Goal: Information Seeking & Learning: Learn about a topic

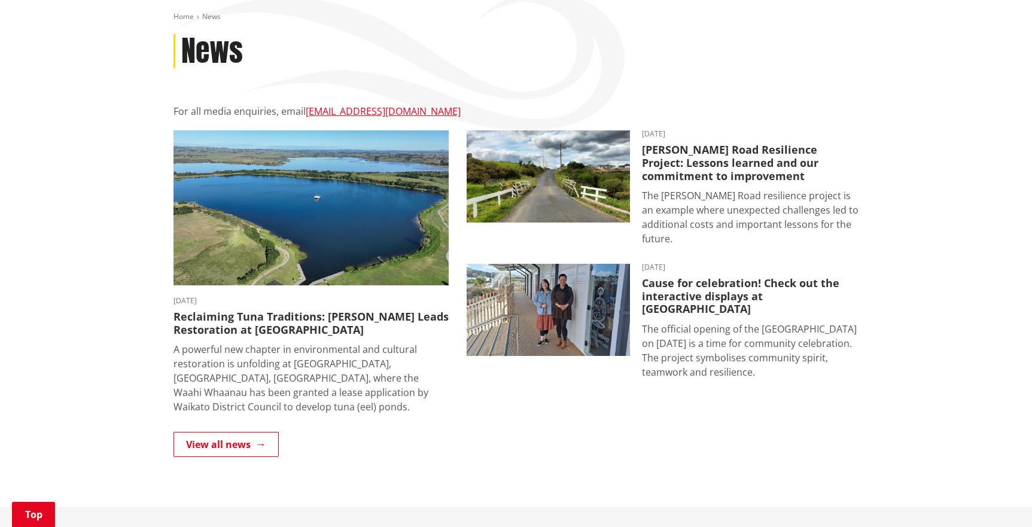
scroll to position [144, 0]
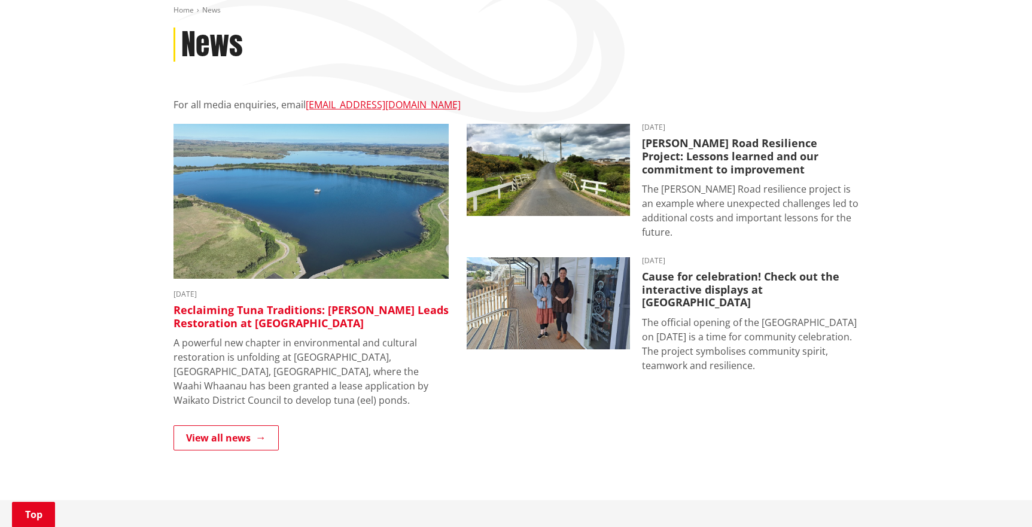
click at [328, 309] on h3 "Reclaiming Tuna Traditions: [PERSON_NAME] Leads Restoration at [GEOGRAPHIC_DATA]" at bounding box center [311, 317] width 275 height 26
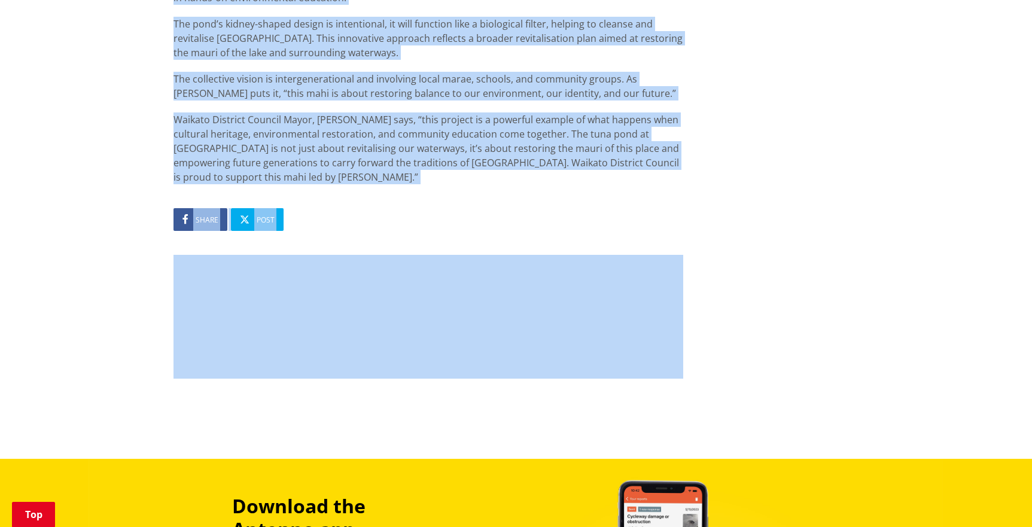
scroll to position [982, 0]
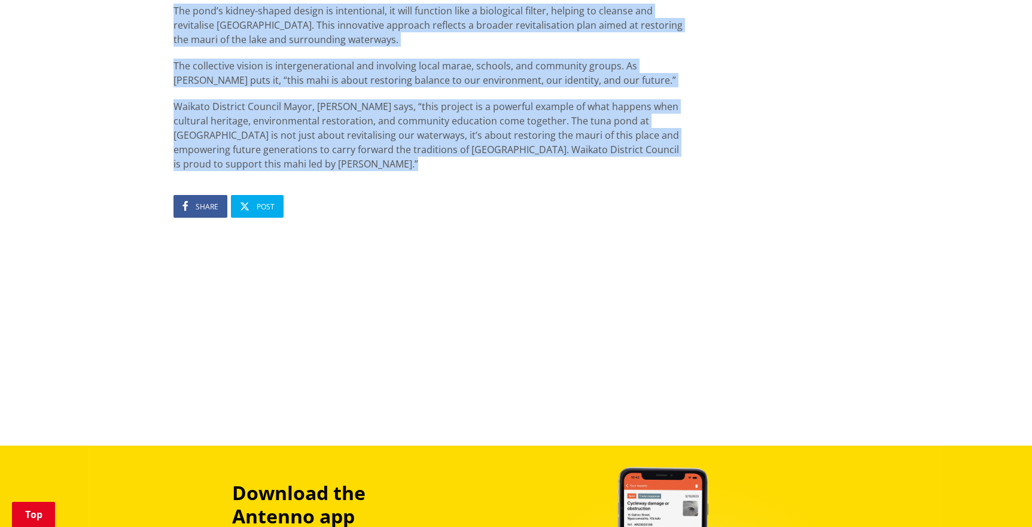
drag, startPoint x: 172, startPoint y: 117, endPoint x: 320, endPoint y: 182, distance: 162.1
copy article "L ipsumdol sit ametcon ad elitseddoeius tem incididu utlaboreetd ma aliquaeni a…"
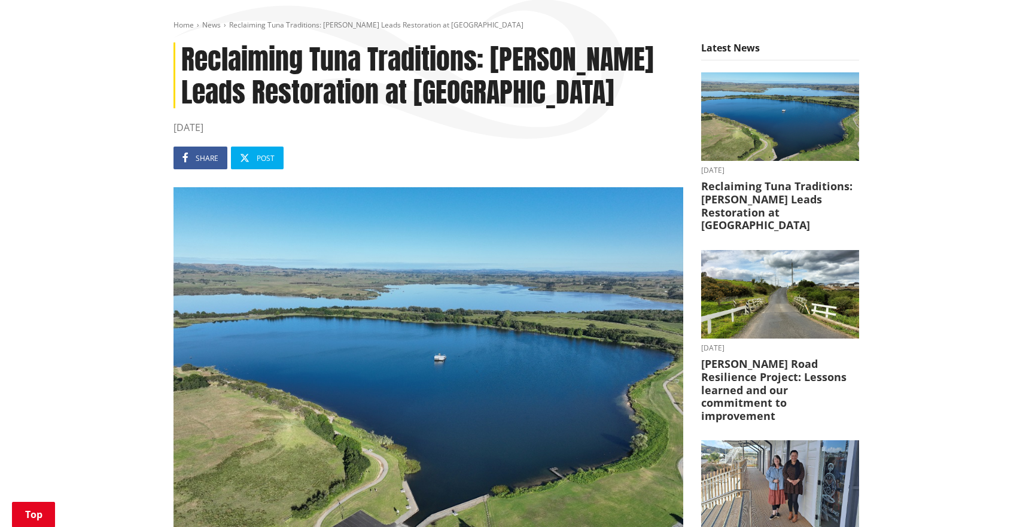
scroll to position [0, 0]
